Goal: Task Accomplishment & Management: Manage account settings

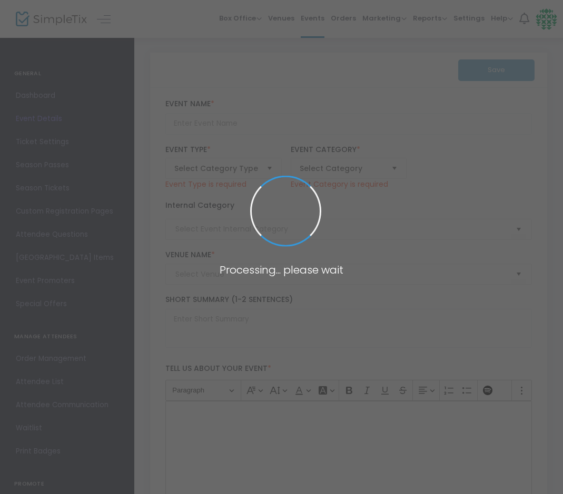
type input "Paramount 80s End of Summer Concert"
type textarea "Celebrate the end of summer with our favorite band PARAMOUNT! Join us for a gre…"
checkbox input "true"
type input "Buy Tickets"
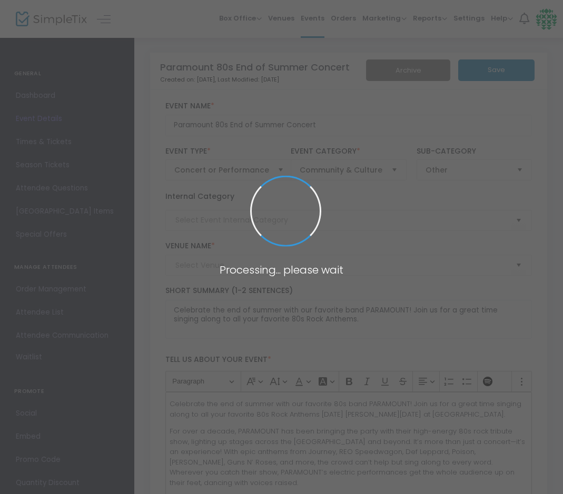
type input "[GEOGRAPHIC_DATA]"
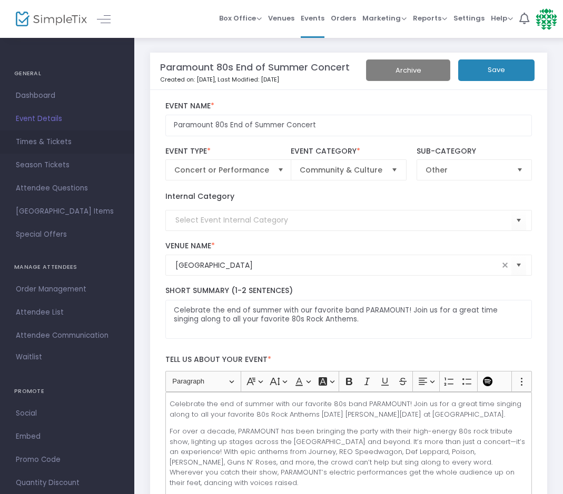
click at [44, 137] on span "Times & Tickets" at bounding box center [67, 142] width 103 height 14
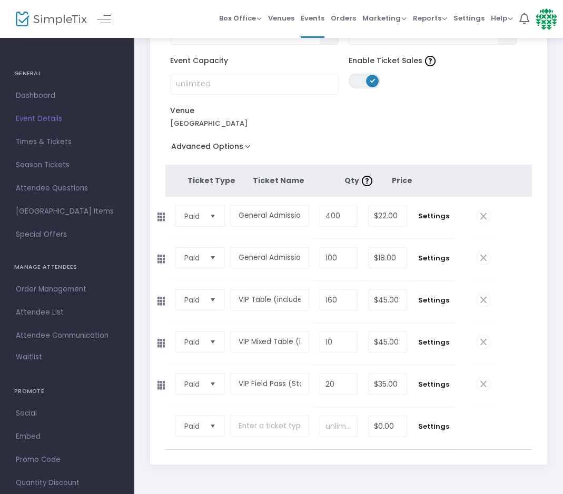
scroll to position [107, 0]
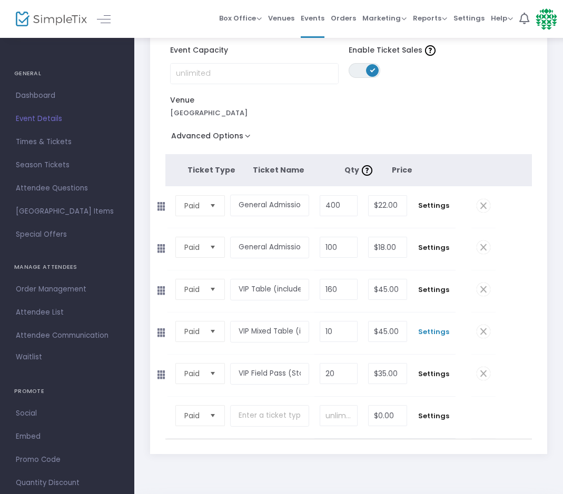
click at [429, 329] on span "Settings" at bounding box center [433, 332] width 33 height 11
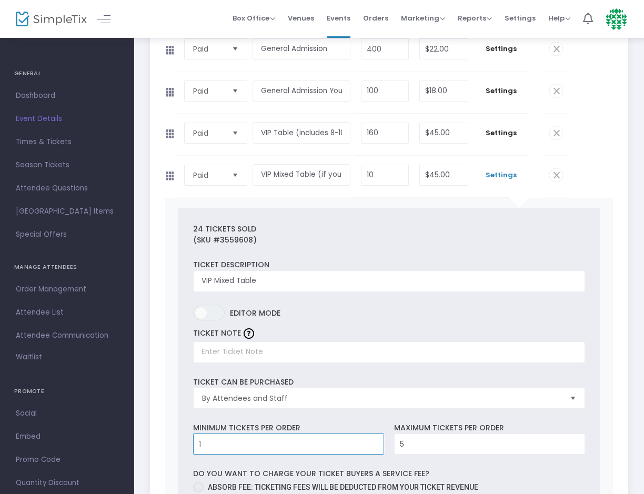
scroll to position [216, 0]
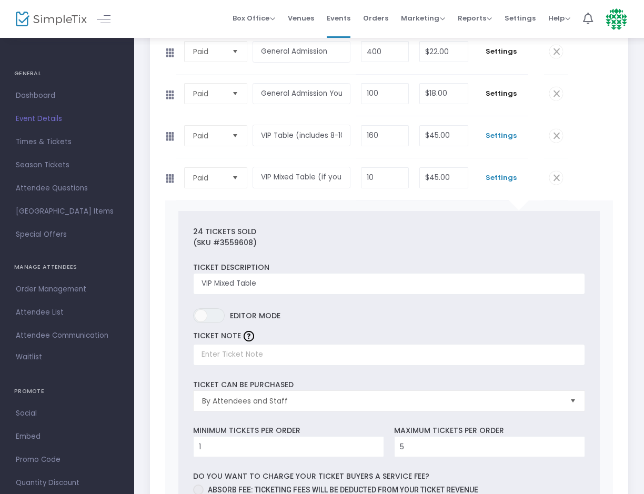
click at [508, 136] on span "Settings" at bounding box center [501, 135] width 44 height 11
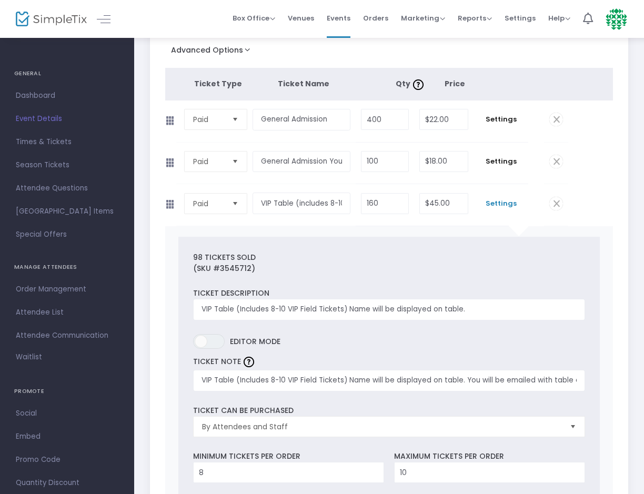
scroll to position [145, 0]
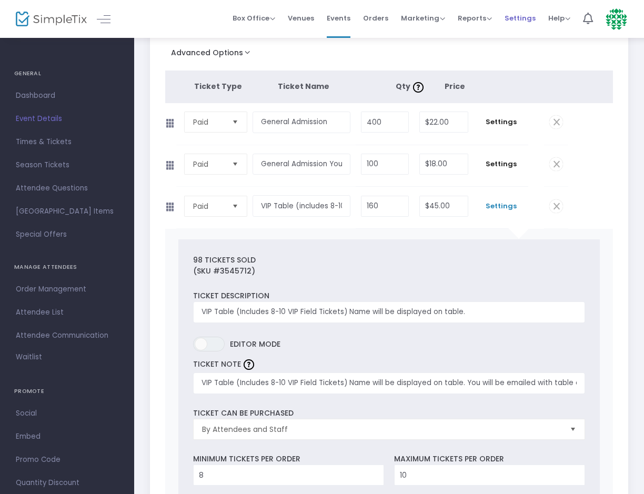
click at [508, 20] on span "Settings" at bounding box center [520, 18] width 31 height 27
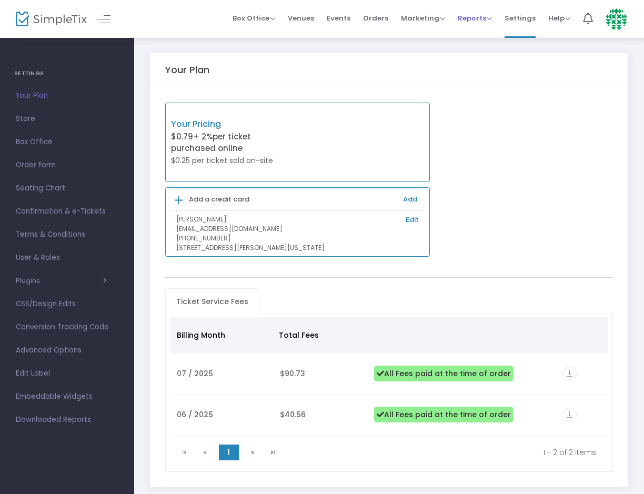
click at [473, 20] on span "Reports" at bounding box center [475, 18] width 34 height 10
click at [483, 58] on li "Sales Reports" at bounding box center [492, 56] width 68 height 21
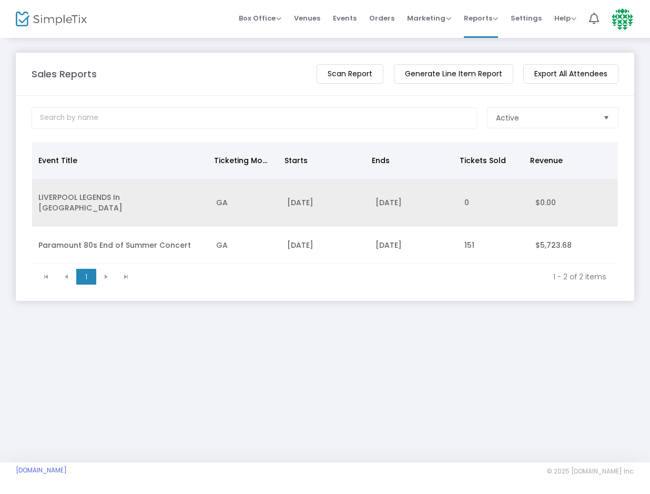
click at [108, 206] on td "LIVERPOOL LEGENDS In Pratt" at bounding box center [121, 203] width 178 height 48
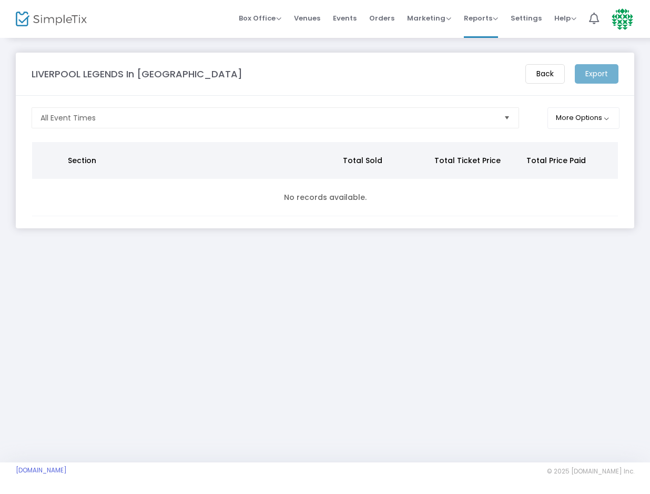
click at [543, 74] on m-button "Back" at bounding box center [545, 73] width 39 height 19
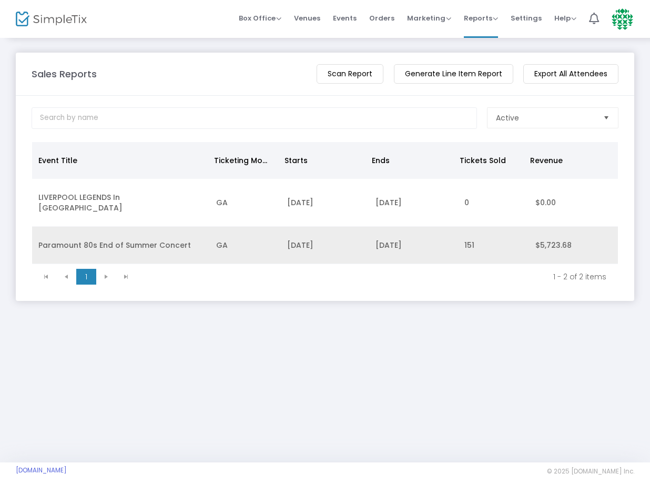
click at [57, 243] on td "Paramount 80s End of Summer Concert" at bounding box center [121, 245] width 178 height 37
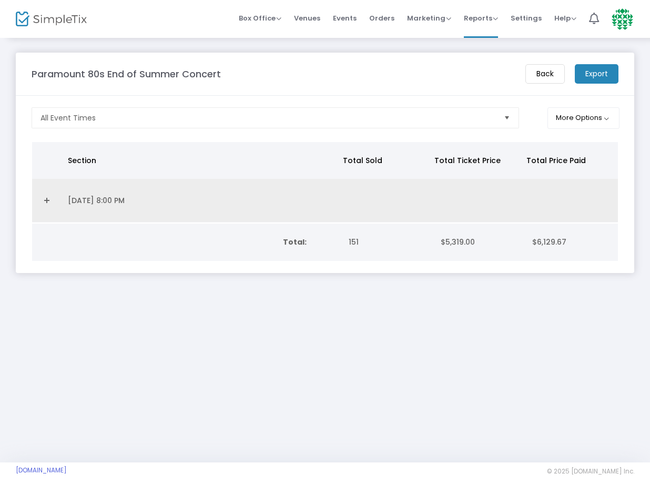
click at [58, 199] on td "Data table" at bounding box center [46, 201] width 29 height 44
click at [48, 199] on link "Expand Details" at bounding box center [46, 200] width 17 height 17
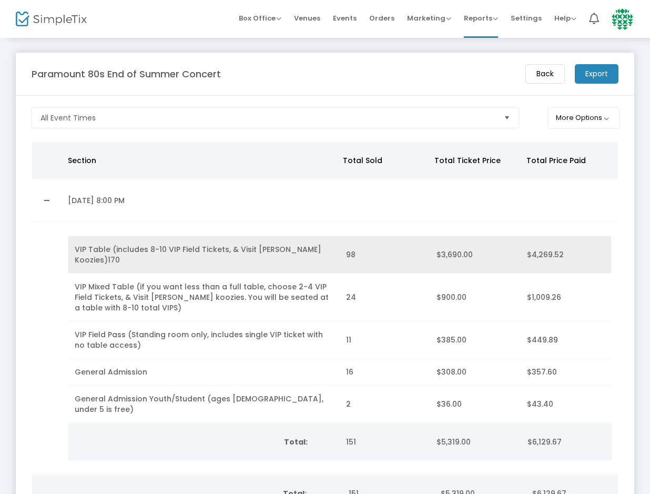
click at [350, 250] on span "98" at bounding box center [350, 254] width 9 height 11
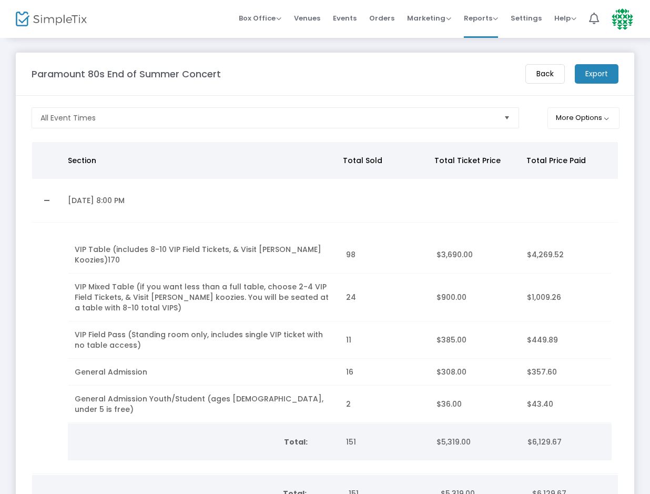
click at [352, 18] on span "Events" at bounding box center [345, 18] width 24 height 27
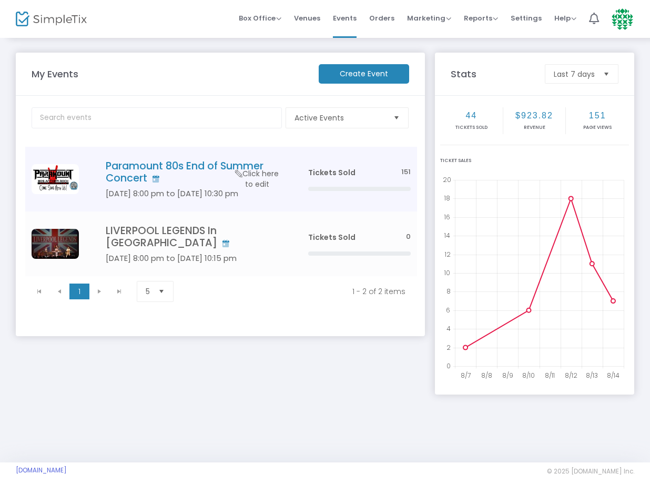
click at [214, 169] on h4 "Paramount 80s End of Summer Concert" at bounding box center [191, 172] width 171 height 25
